Goal: Task Accomplishment & Management: Manage account settings

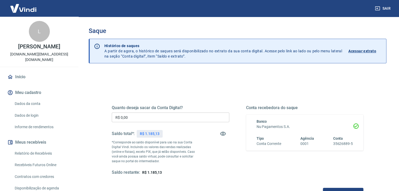
click at [140, 114] on input "R$ 0,00" at bounding box center [170, 118] width 117 height 10
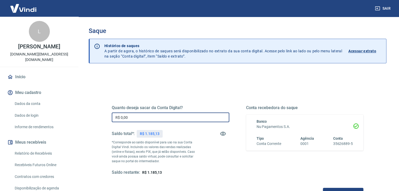
click at [140, 114] on input "R$ 0,00" at bounding box center [170, 118] width 117 height 10
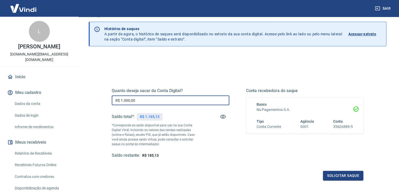
scroll to position [26, 0]
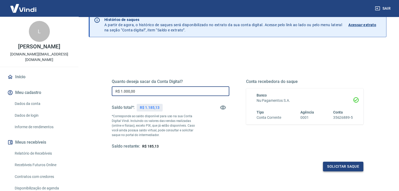
type input "R$ 1.000,00"
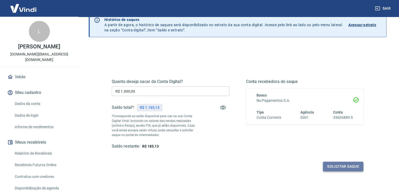
click at [334, 168] on button "Solicitar saque" at bounding box center [343, 167] width 40 height 10
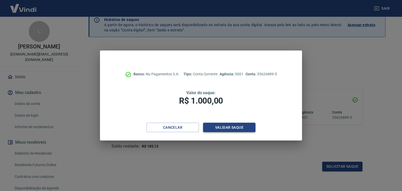
click at [237, 126] on button "Validar saque" at bounding box center [229, 128] width 52 height 10
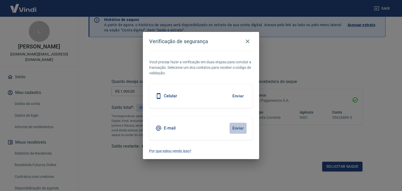
click at [239, 127] on button "Enviar" at bounding box center [238, 128] width 17 height 11
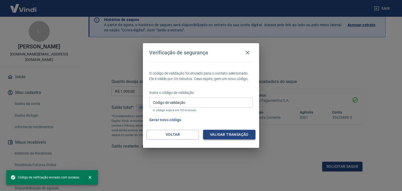
click at [220, 134] on button "Validar transação" at bounding box center [229, 135] width 52 height 10
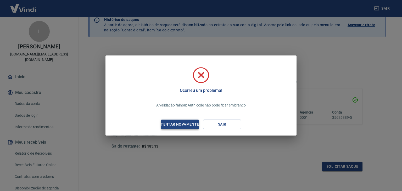
click at [184, 125] on div "Tentar novamente" at bounding box center [180, 124] width 51 height 7
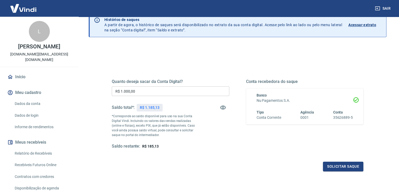
click at [19, 72] on link "Início" at bounding box center [39, 77] width 66 height 12
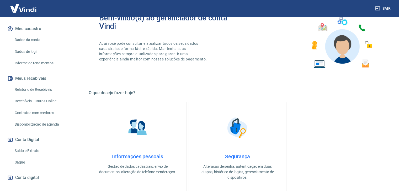
scroll to position [79, 0]
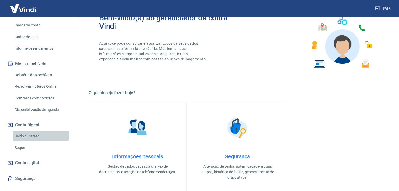
click at [30, 131] on link "Saldo e Extrato" at bounding box center [42, 136] width 59 height 11
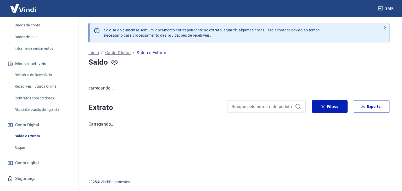
click at [25, 143] on link "Saque" at bounding box center [42, 148] width 59 height 11
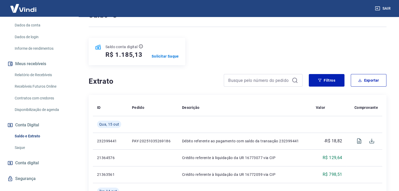
scroll to position [26, 0]
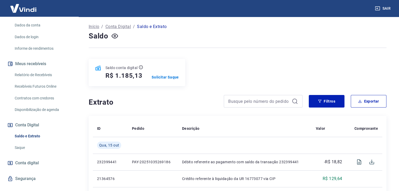
click at [24, 143] on link "Saque" at bounding box center [42, 148] width 59 height 11
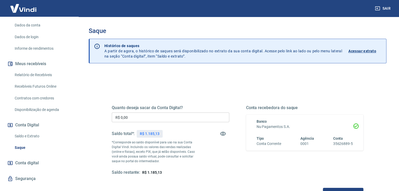
click at [140, 116] on input "R$ 0,00" at bounding box center [170, 118] width 117 height 10
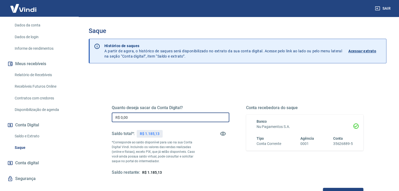
click at [140, 116] on input "R$ 0,00" at bounding box center [170, 118] width 117 height 10
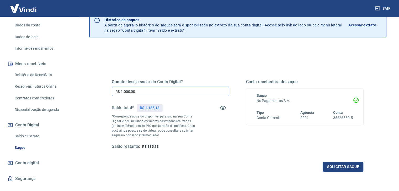
scroll to position [26, 0]
type input "R$ 1.000,00"
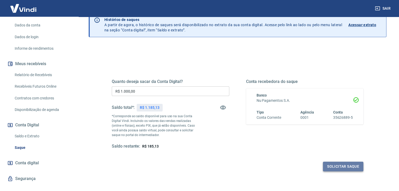
click at [330, 167] on button "Solicitar saque" at bounding box center [343, 167] width 40 height 10
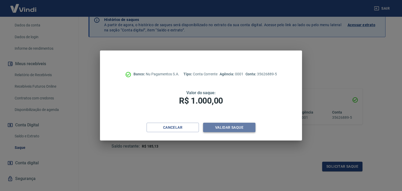
click at [221, 127] on button "Validar saque" at bounding box center [229, 128] width 52 height 10
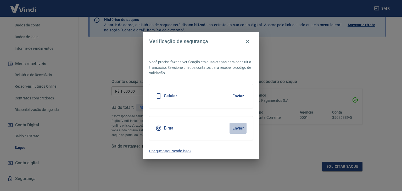
click at [237, 127] on button "Enviar" at bounding box center [238, 128] width 17 height 11
click at [247, 40] on icon "button" at bounding box center [248, 42] width 4 height 4
